Goal: Information Seeking & Learning: Learn about a topic

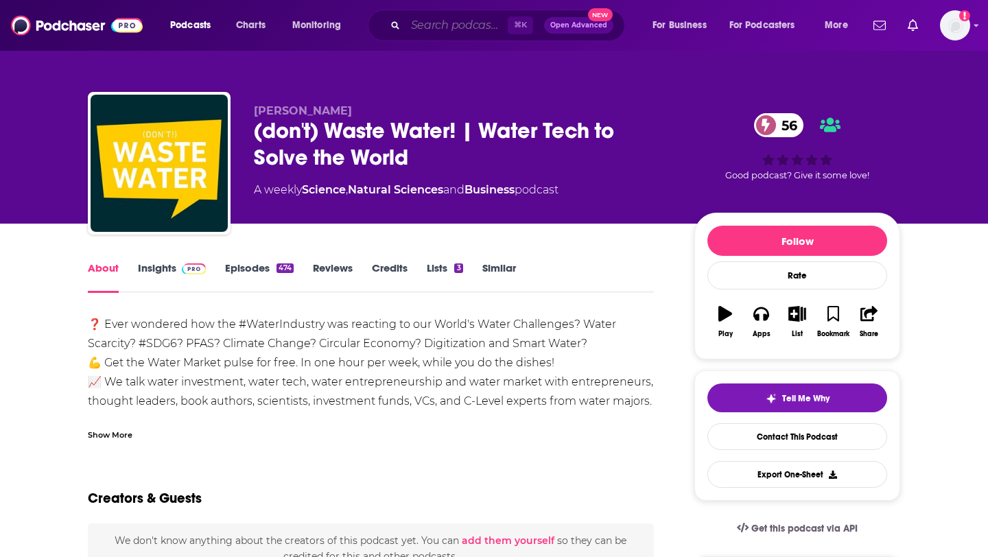
click at [438, 23] on input "Search podcasts, credits, & more..." at bounding box center [457, 25] width 102 height 22
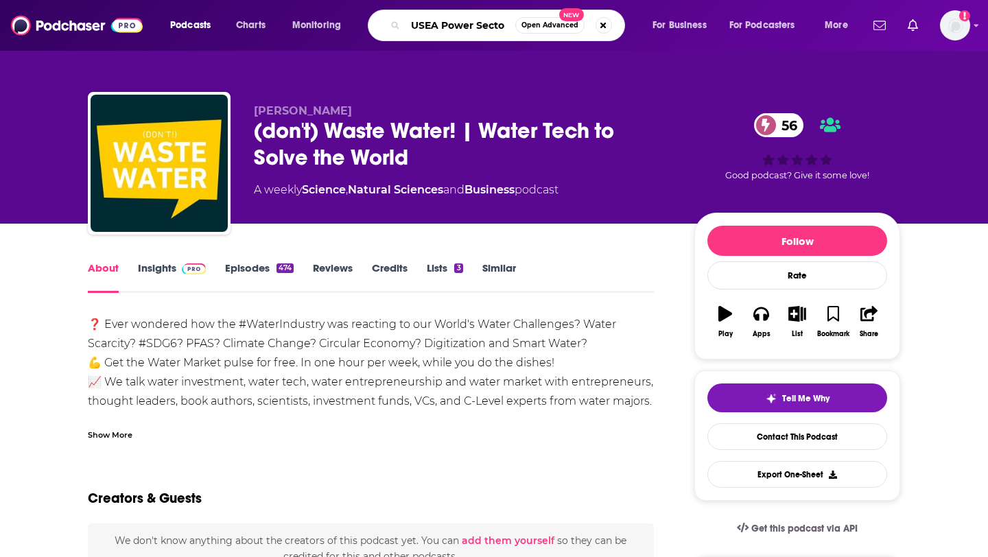
type input "USEA Power Sector"
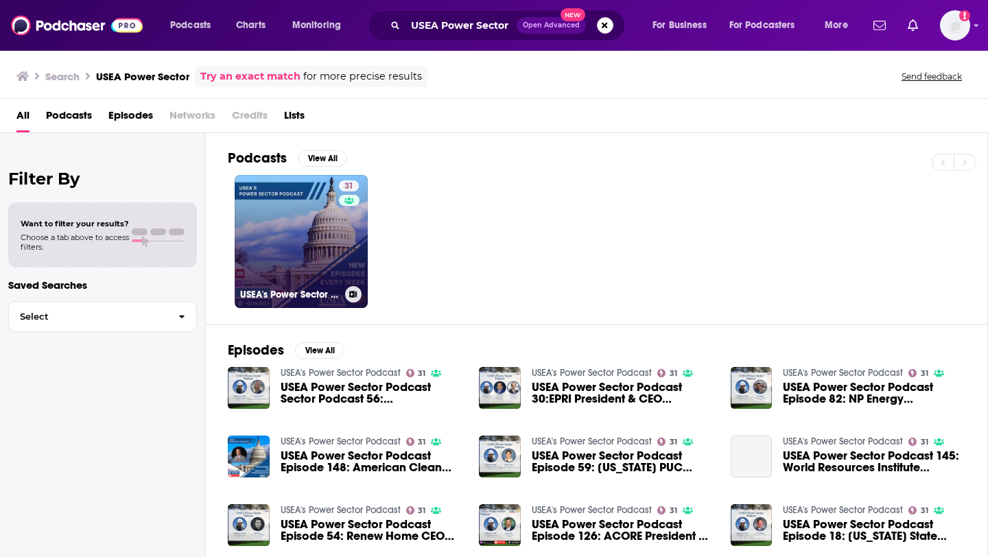
click at [296, 255] on link "31 USEA's Power Sector Podcast" at bounding box center [301, 241] width 133 height 133
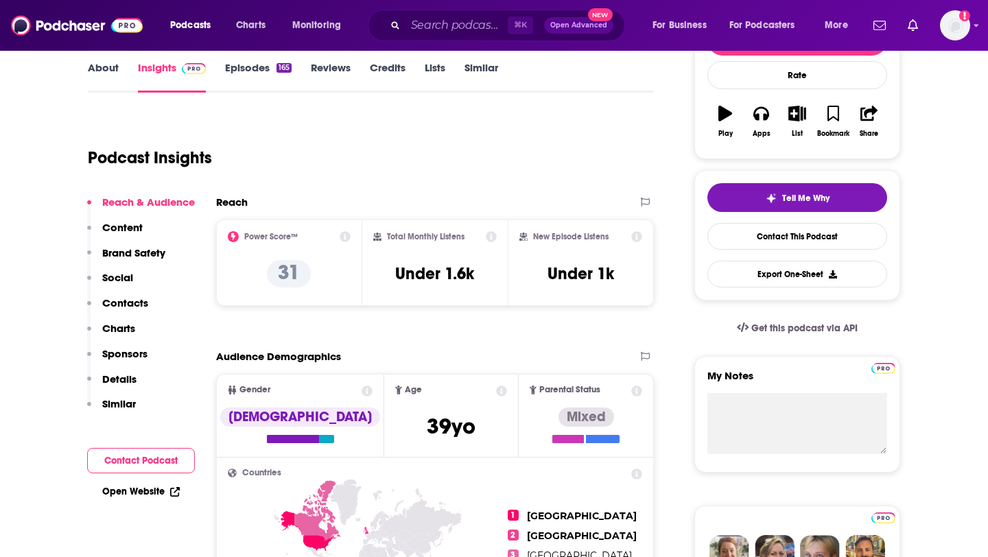
scroll to position [202, 0]
